Goal: Transaction & Acquisition: Purchase product/service

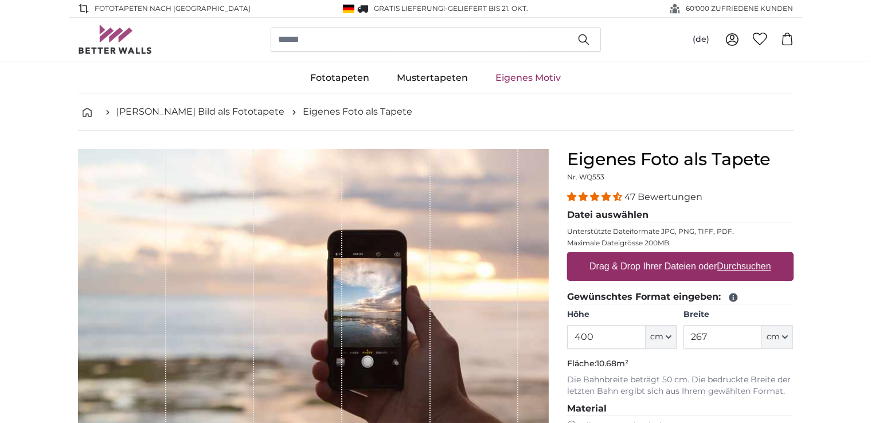
type input "400"
click at [736, 342] on input "267" at bounding box center [722, 337] width 79 height 24
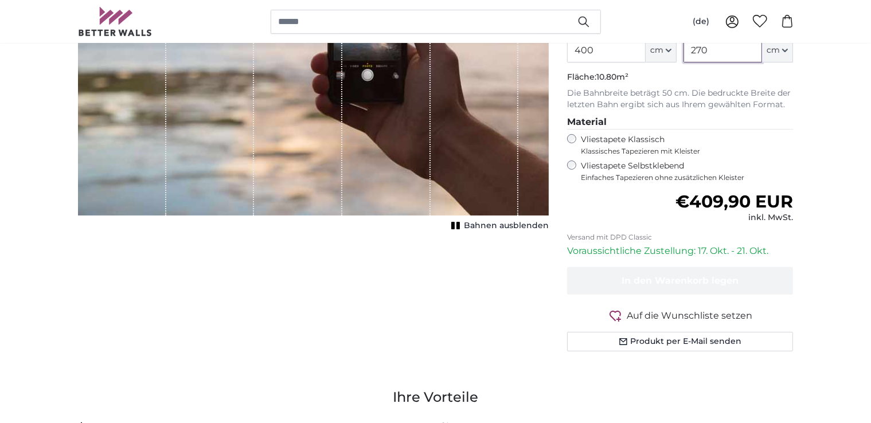
scroll to position [401, 0]
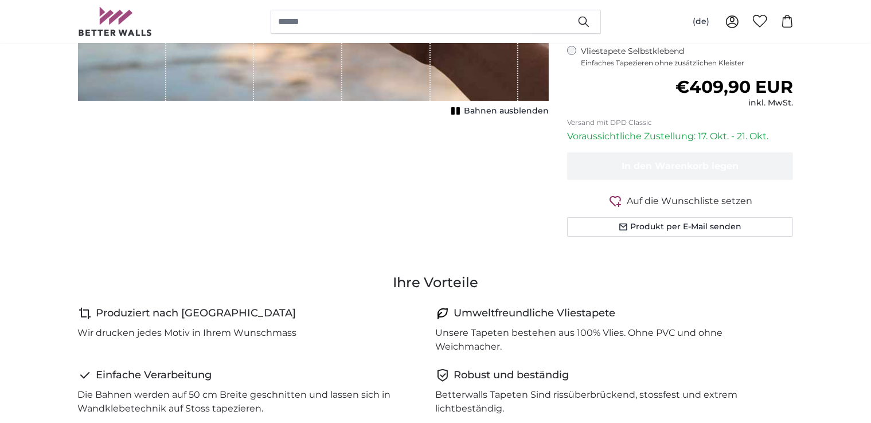
type input "270"
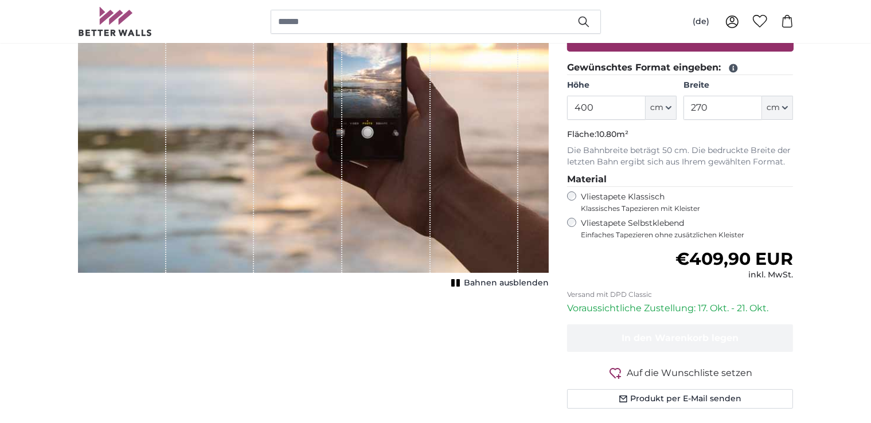
scroll to position [0, 0]
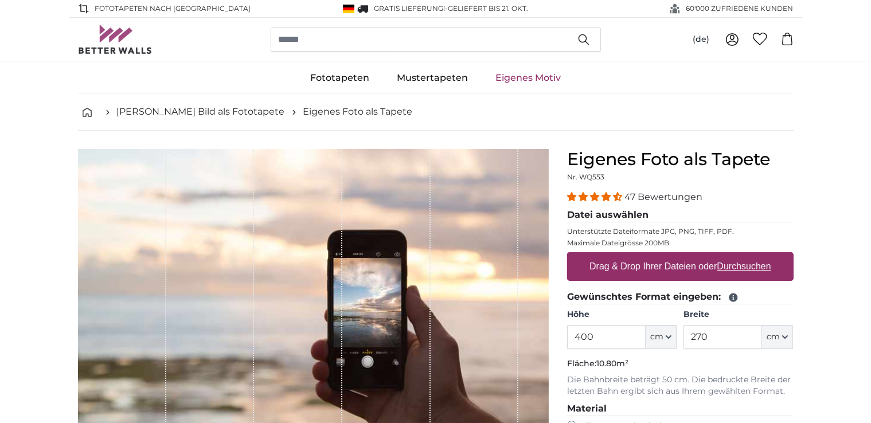
click at [745, 269] on u "Durchsuchen" at bounding box center [744, 266] width 54 height 10
click at [745, 256] on input "Drag & Drop Ihrer Dateien oder Durchsuchen" at bounding box center [680, 253] width 226 height 3
type input "**********"
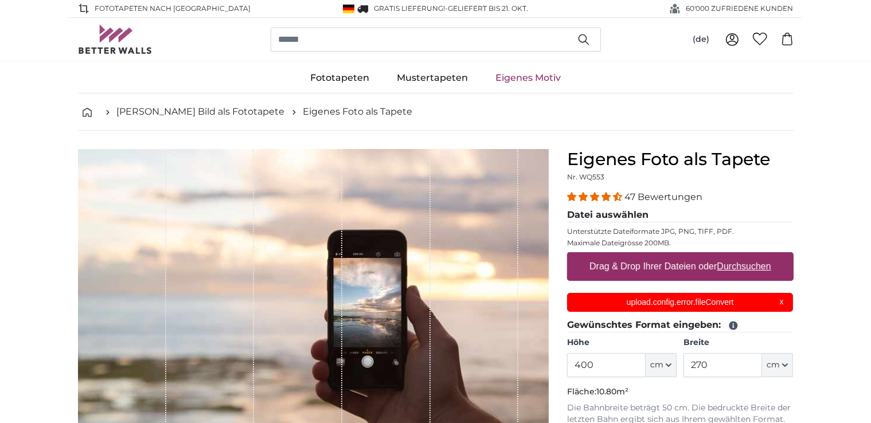
click at [700, 304] on p "upload.config.error.fileConvert" at bounding box center [680, 302] width 212 height 12
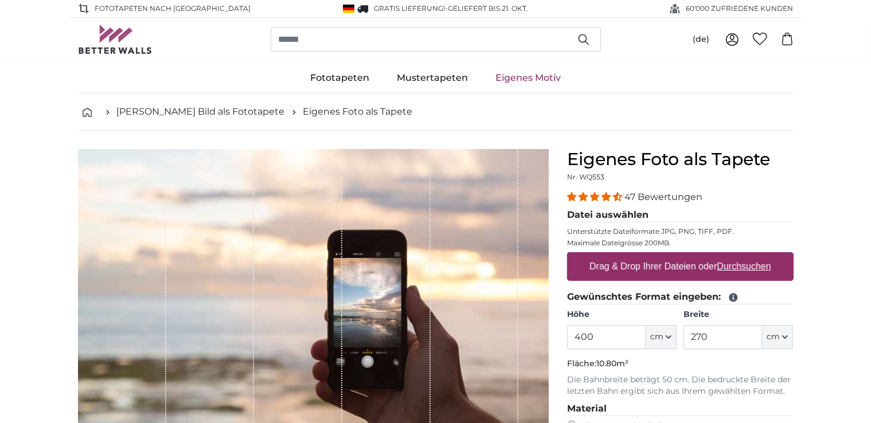
click at [765, 264] on u "Durchsuchen" at bounding box center [744, 266] width 54 height 10
click at [765, 256] on input "Drag & Drop Ihrer Dateien oder Durchsuchen" at bounding box center [680, 253] width 226 height 3
type input "**********"
